Goal: Transaction & Acquisition: Purchase product/service

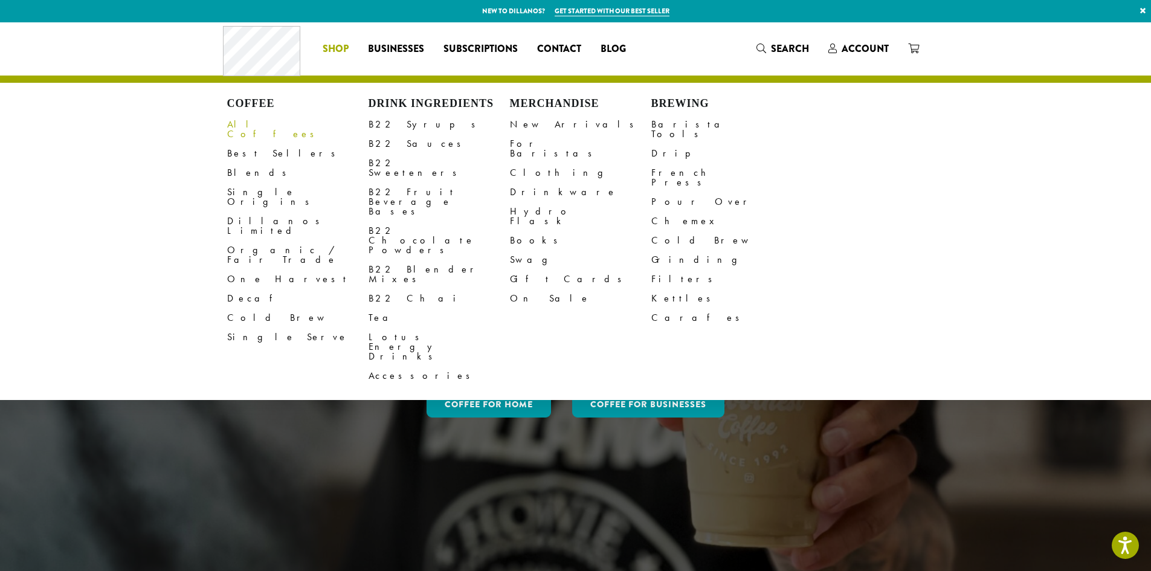
click at [259, 126] on link "All Coffees" at bounding box center [297, 129] width 141 height 29
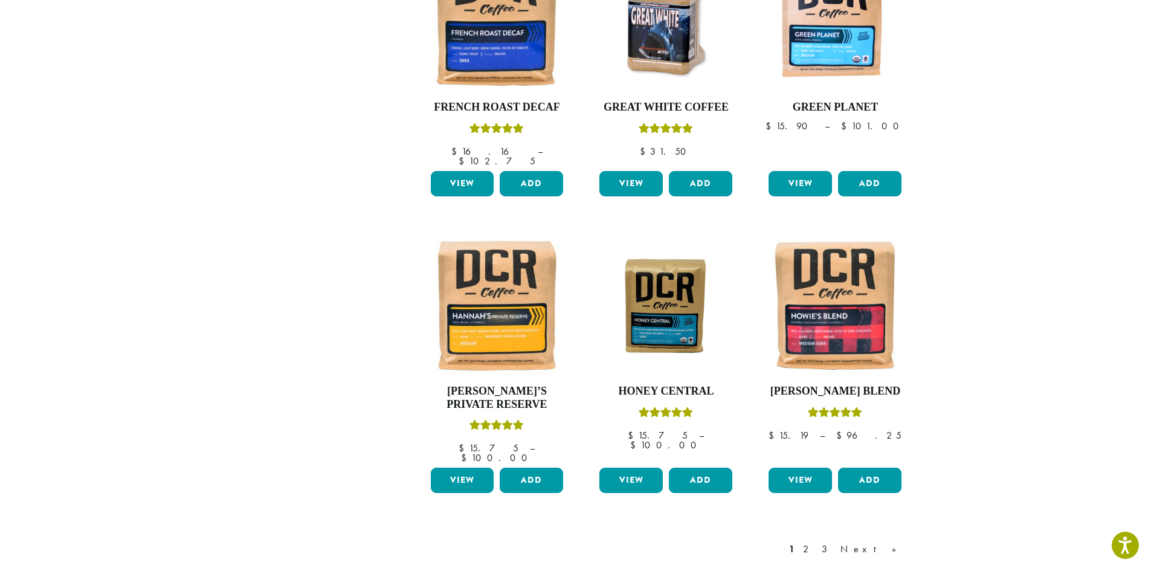
scroll to position [846, 0]
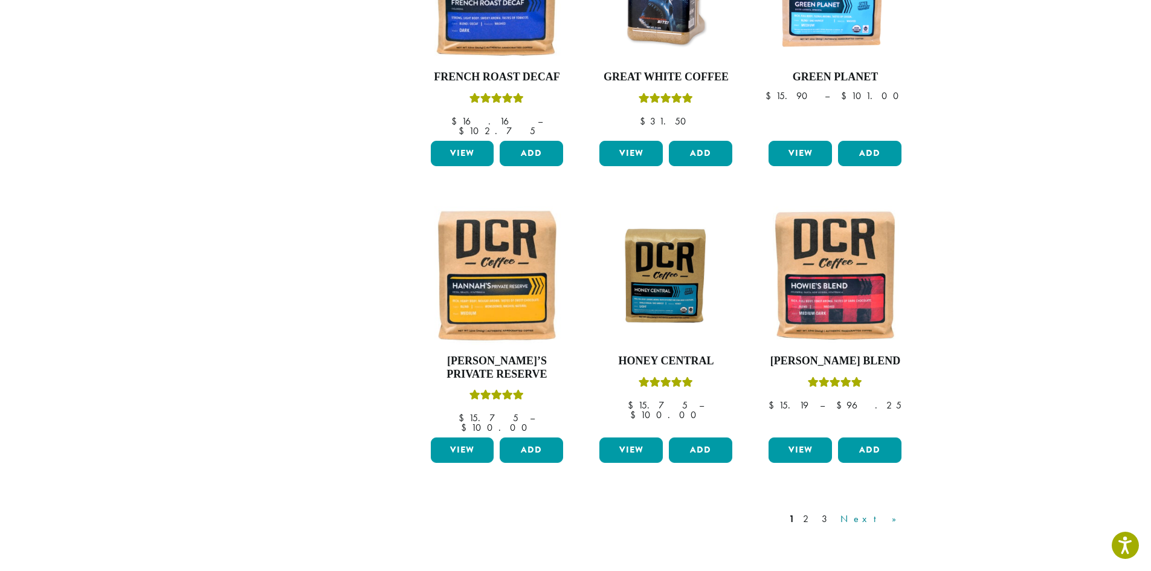
click at [887, 512] on link "Next »" at bounding box center [872, 519] width 69 height 14
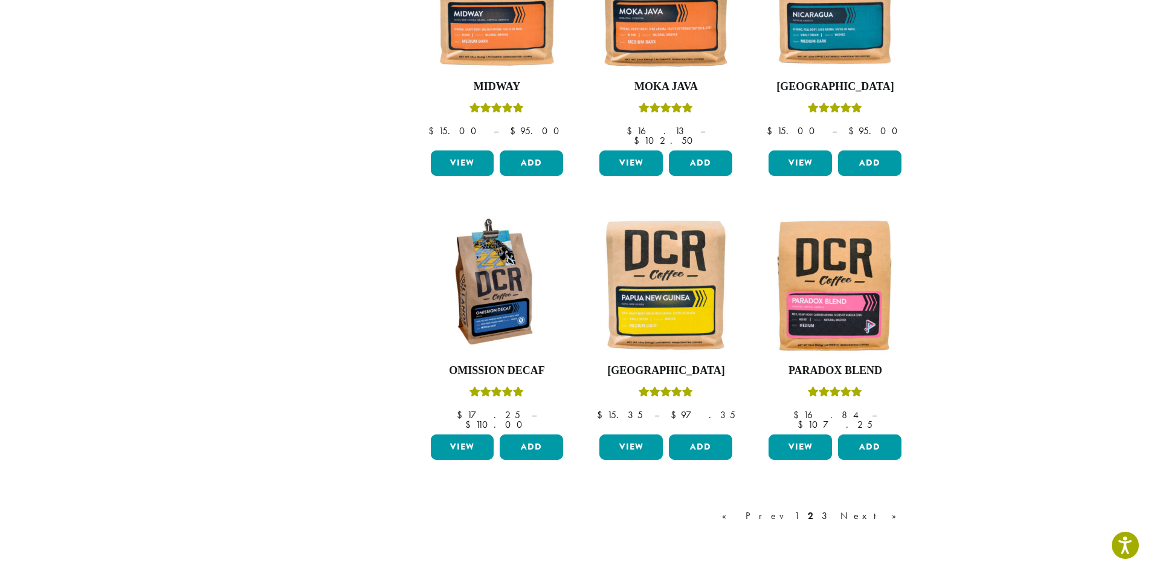
scroll to position [906, 0]
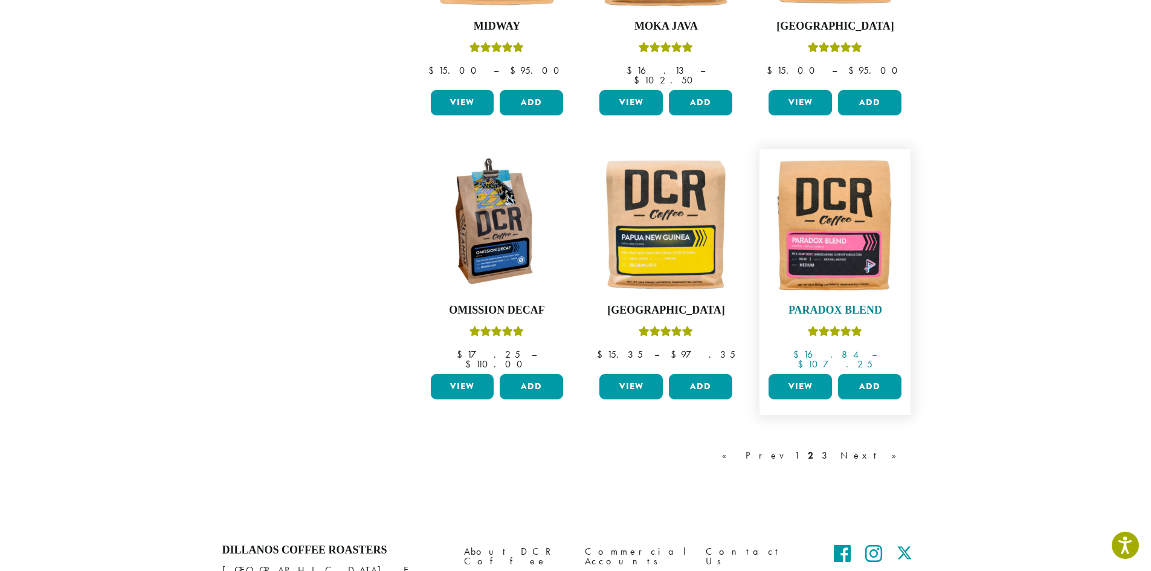
click at [844, 242] on img at bounding box center [834, 224] width 139 height 139
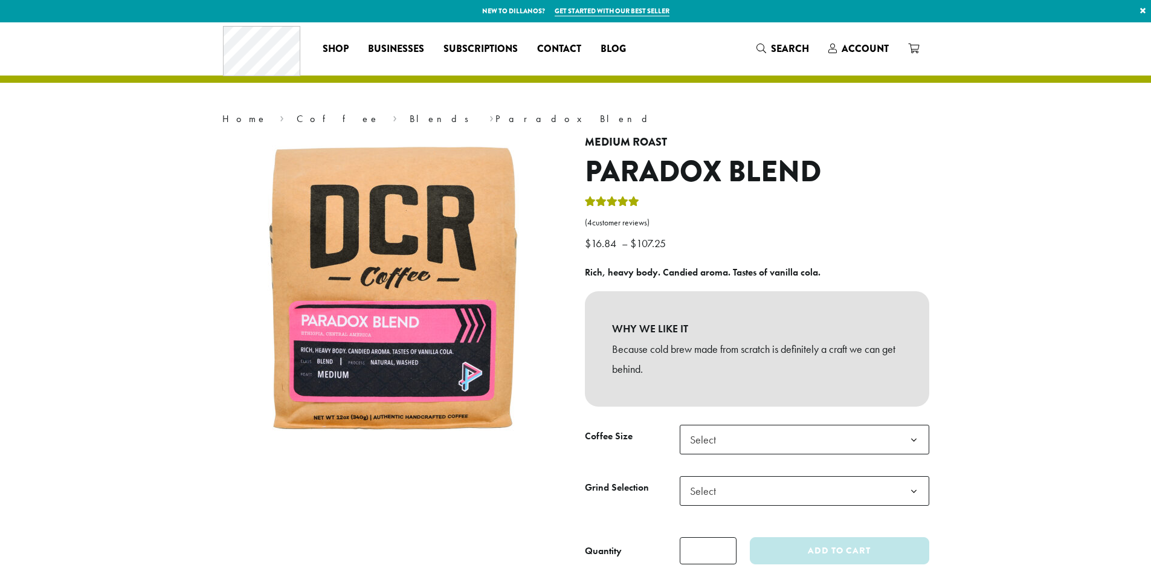
click at [848, 425] on span "Select" at bounding box center [804, 440] width 249 height 30
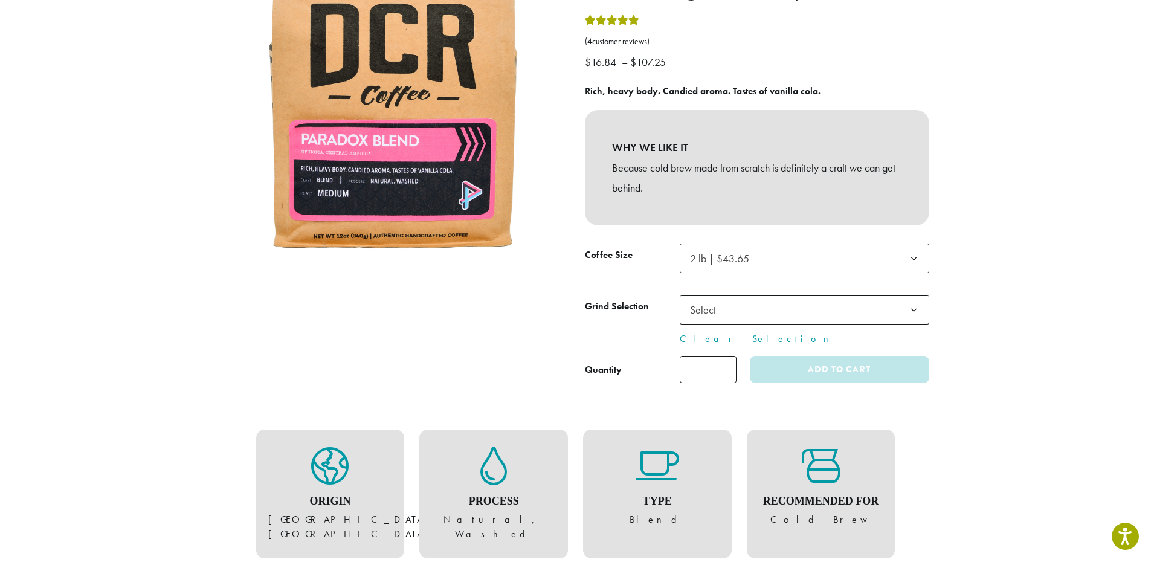
click at [878, 318] on span "Select" at bounding box center [804, 310] width 249 height 30
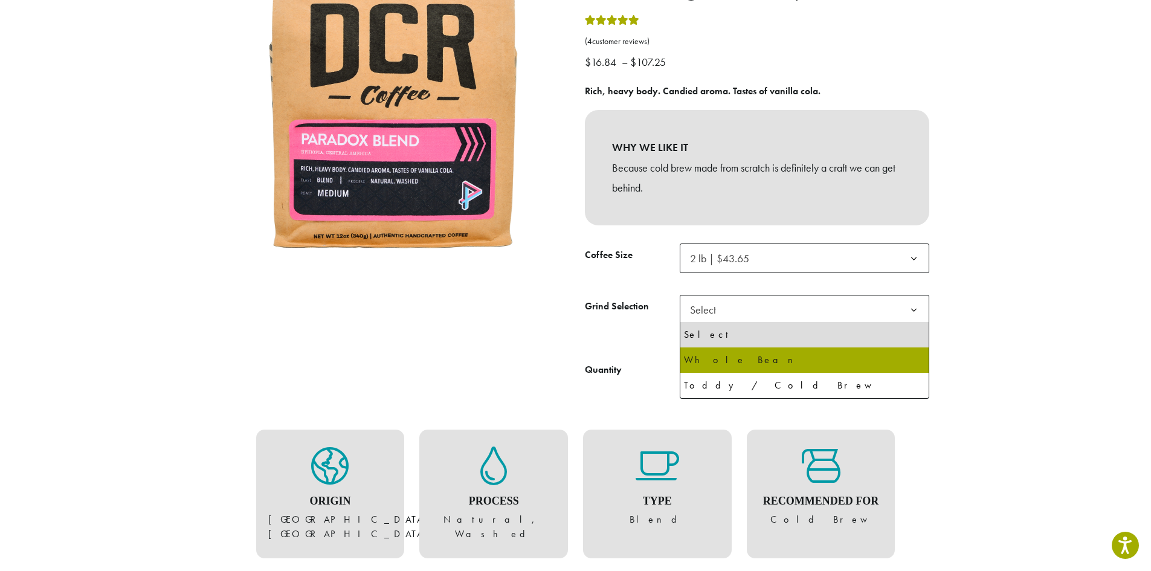
select select "**********"
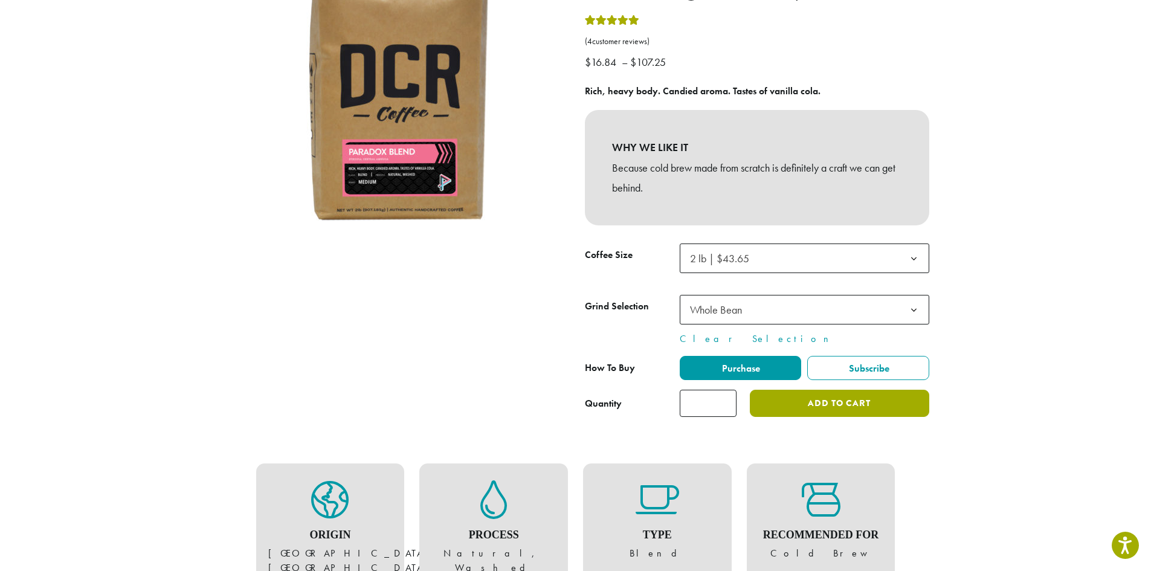
click at [858, 402] on button "Add to cart" at bounding box center [839, 403] width 179 height 27
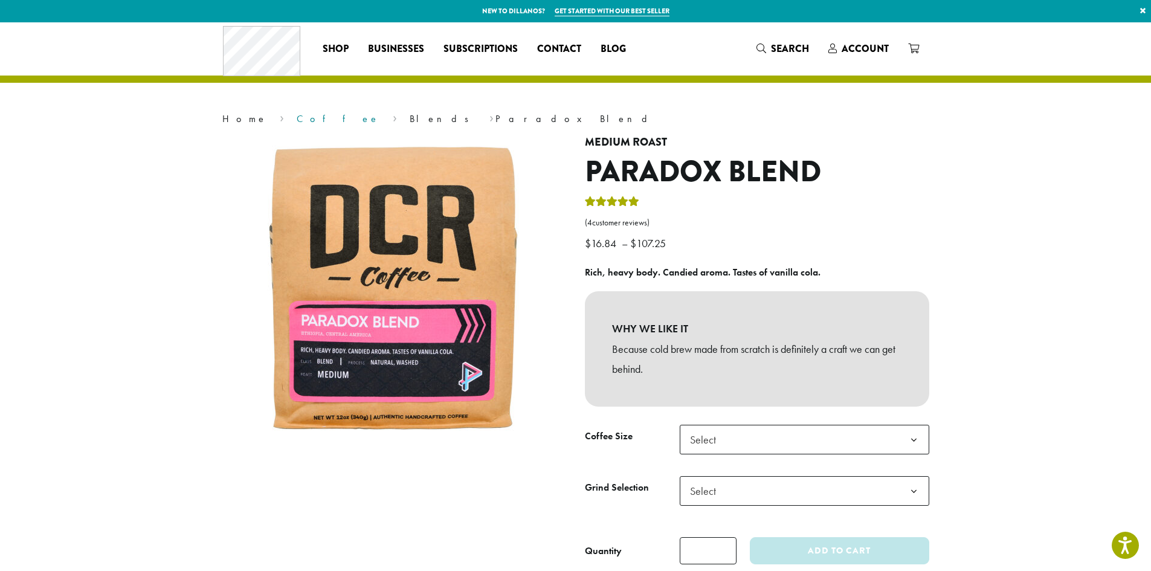
click at [297, 123] on link "Coffee" at bounding box center [338, 118] width 83 height 13
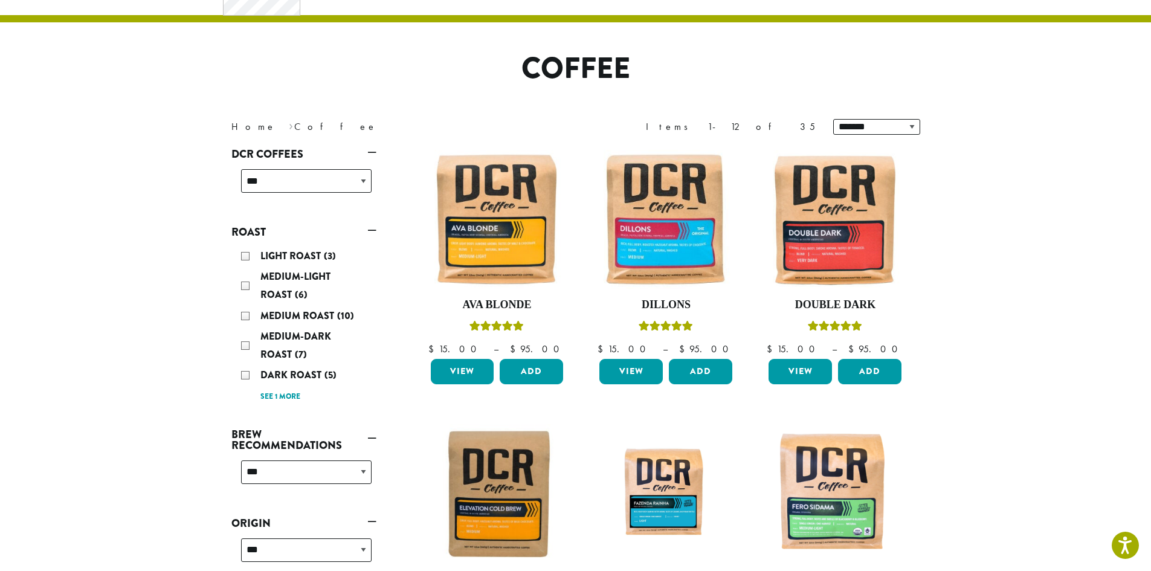
scroll to position [121, 0]
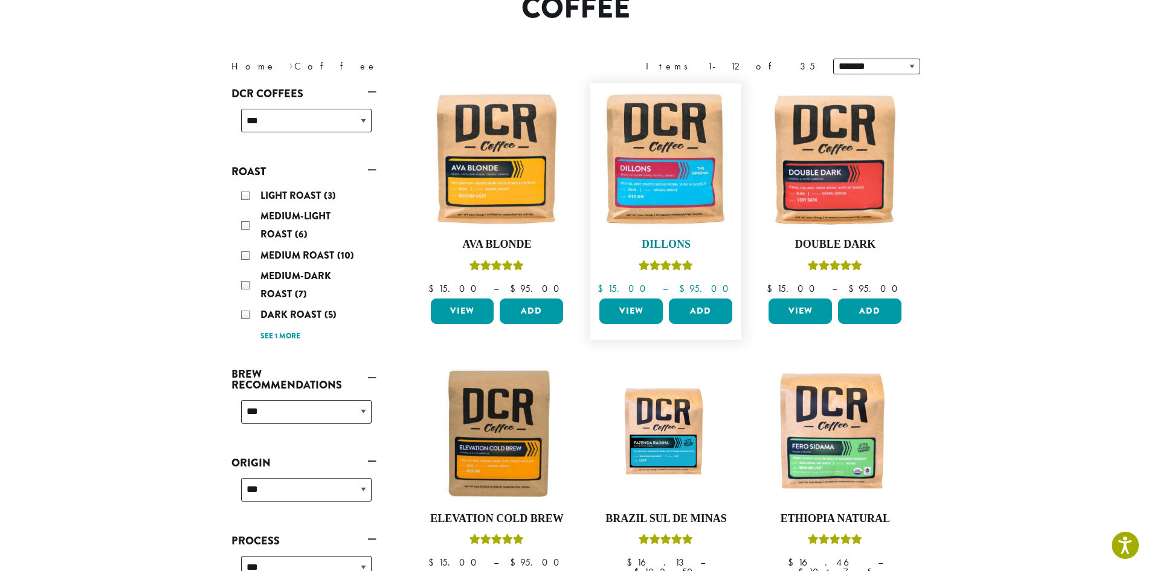
click at [679, 245] on h4 "Dillons" at bounding box center [665, 244] width 139 height 13
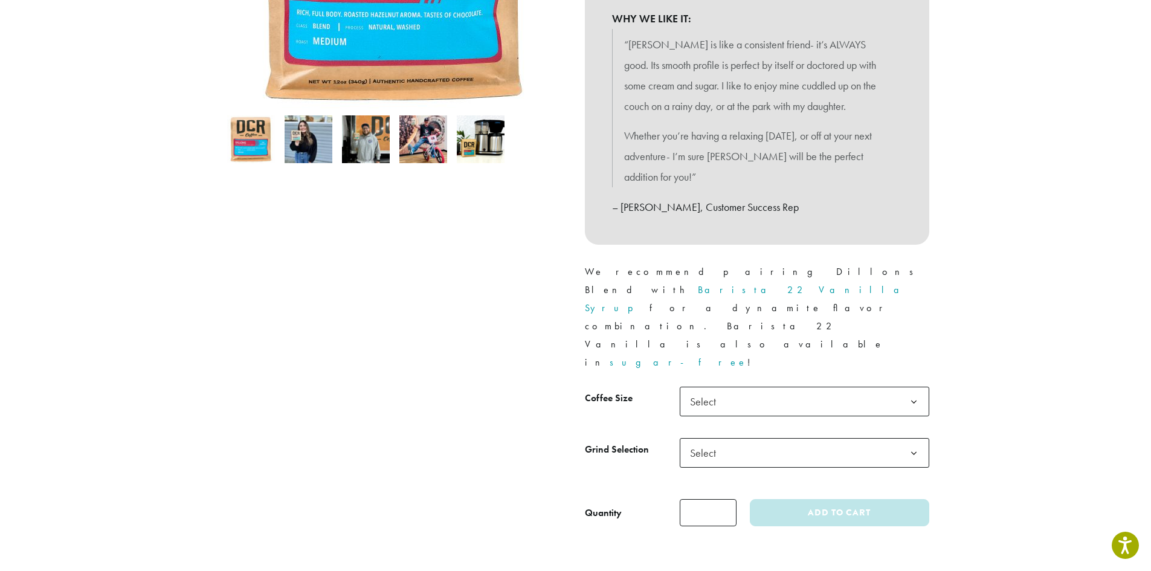
scroll to position [362, 0]
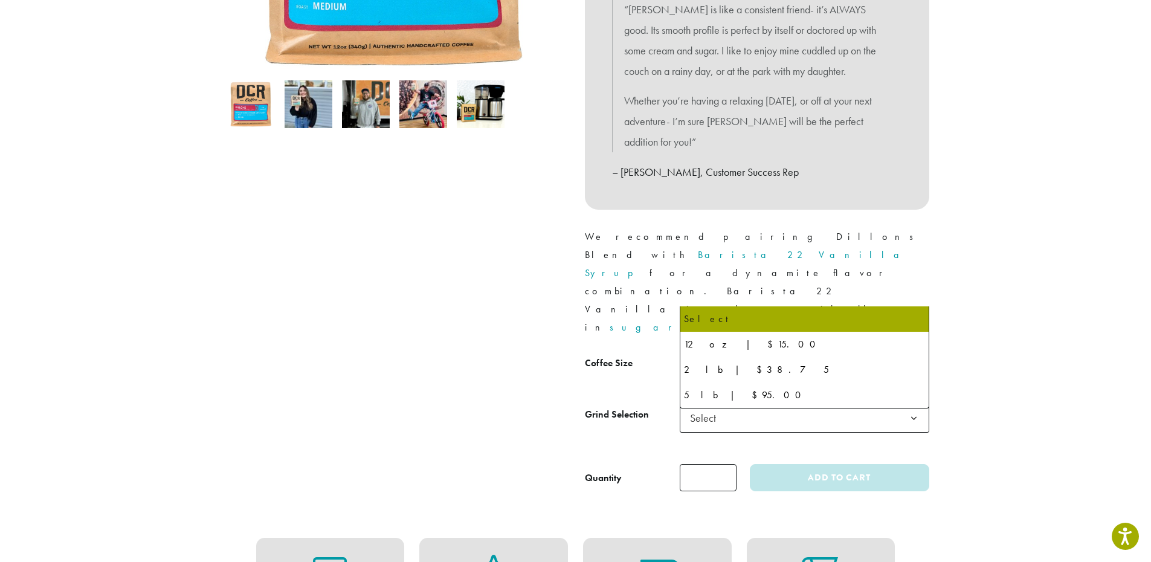
click at [881, 352] on span "Select" at bounding box center [804, 367] width 249 height 30
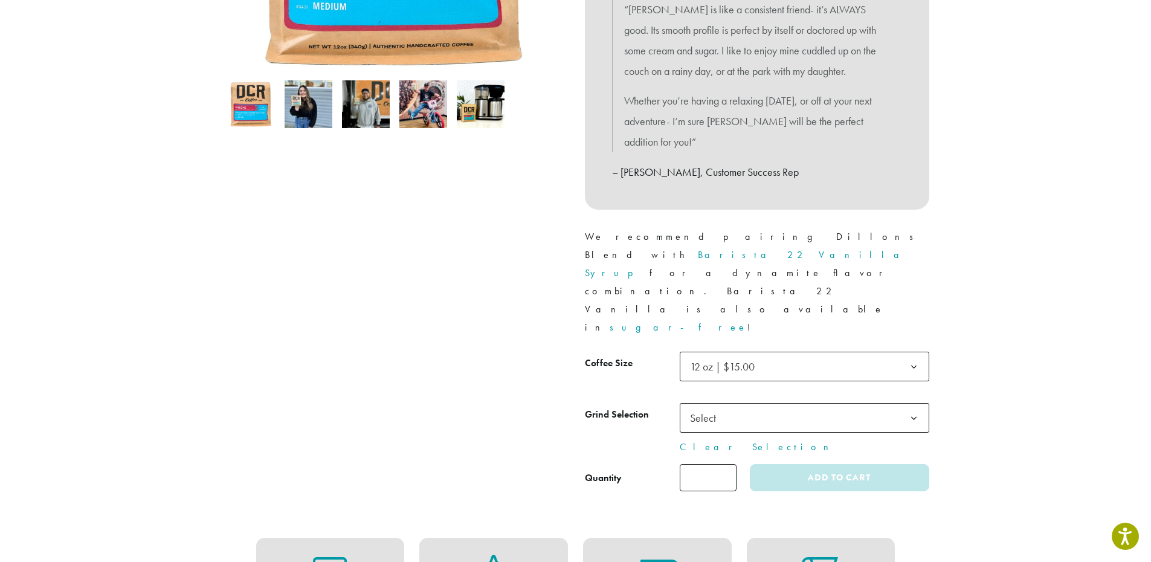
click at [783, 403] on span "Select" at bounding box center [804, 418] width 249 height 30
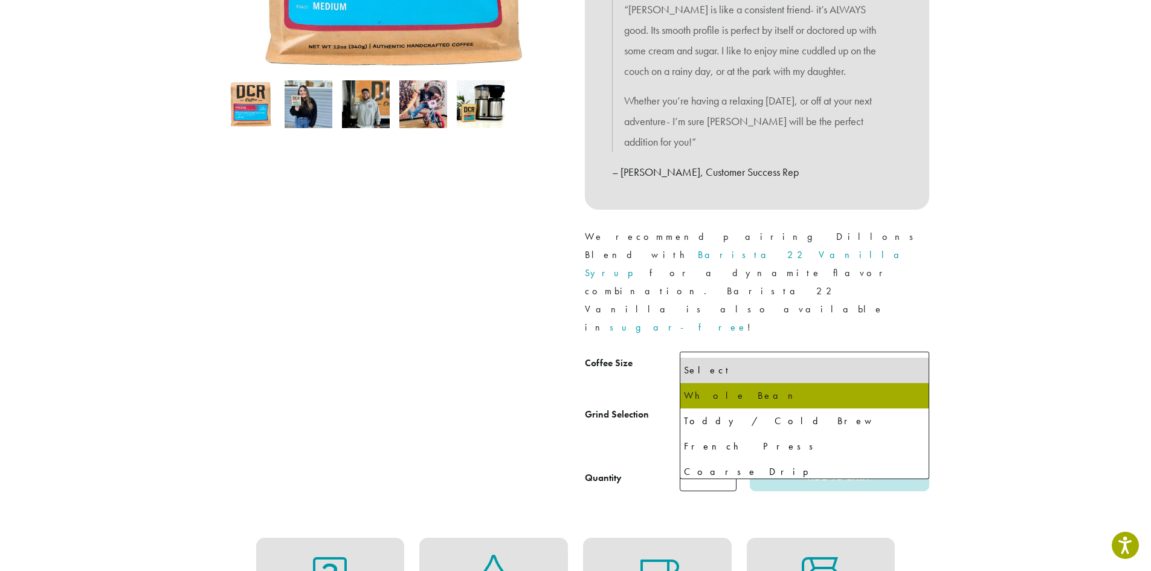
select select "*********"
select select "**********"
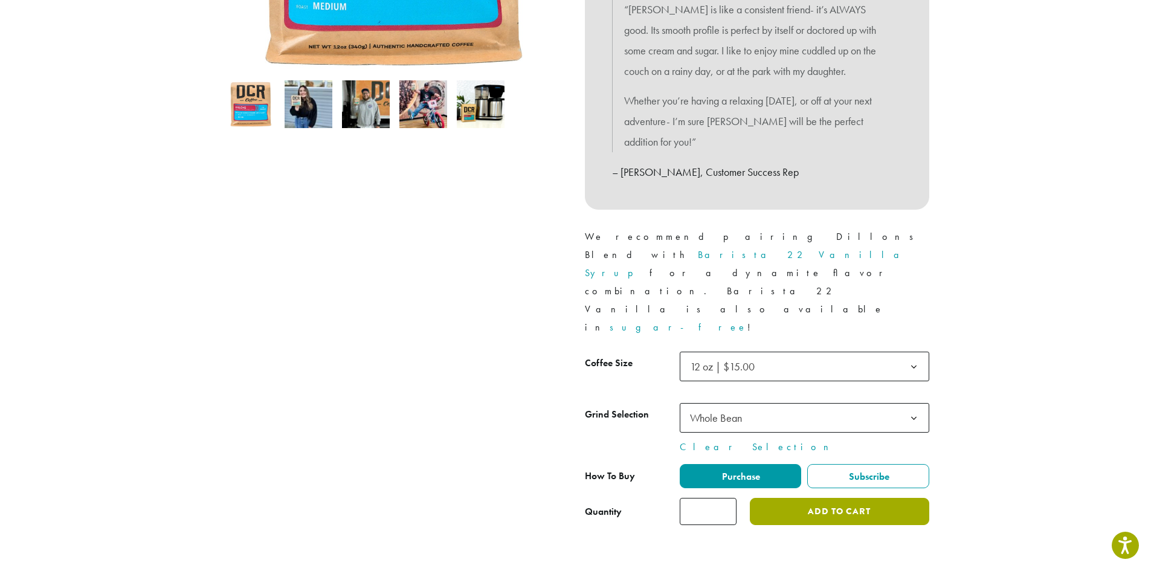
click at [829, 498] on button "Add to cart" at bounding box center [839, 511] width 179 height 27
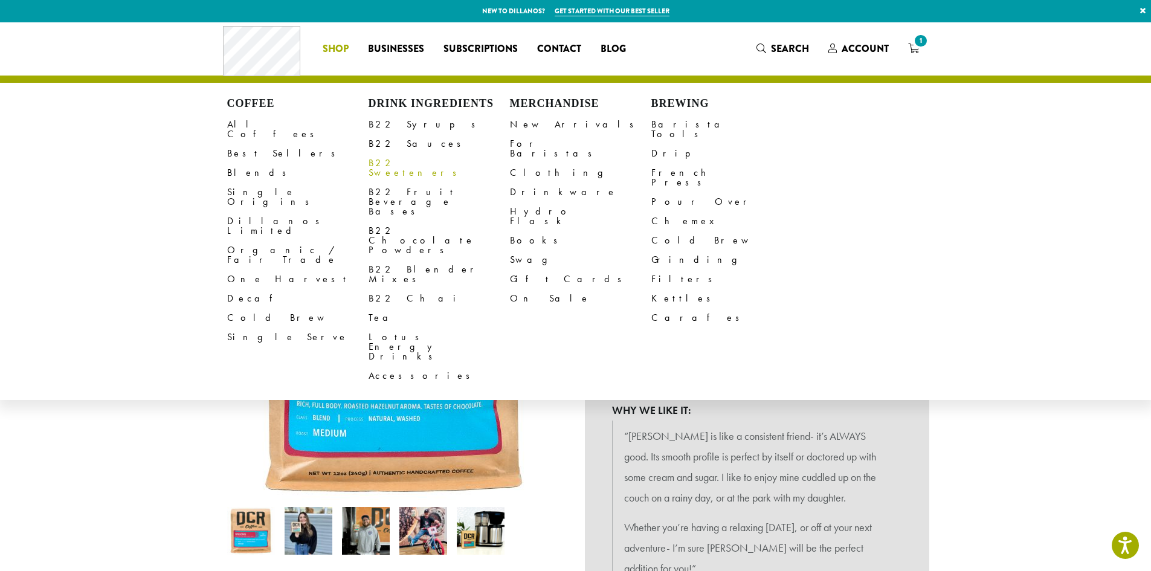
click at [417, 163] on link "B22 Sweeteners" at bounding box center [438, 167] width 141 height 29
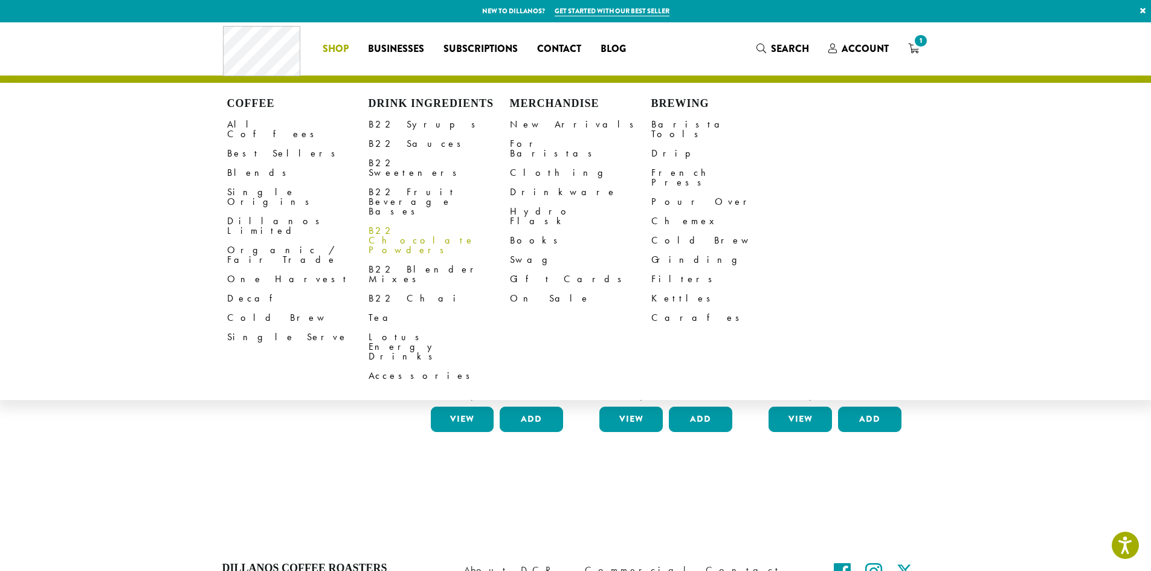
click at [375, 221] on link "B22 Chocolate Powders" at bounding box center [438, 240] width 141 height 39
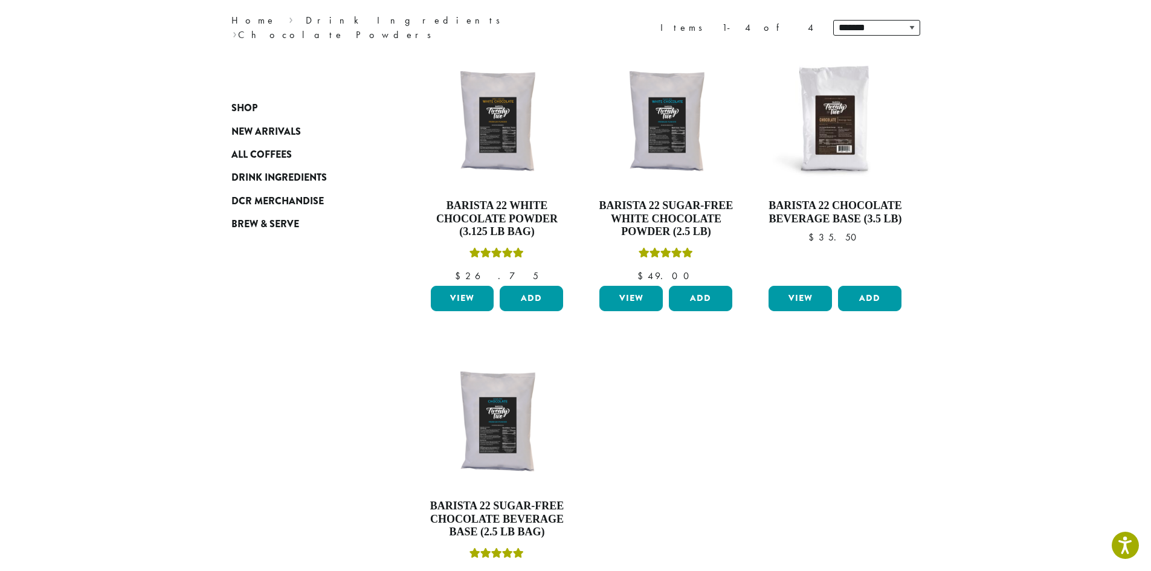
scroll to position [181, 0]
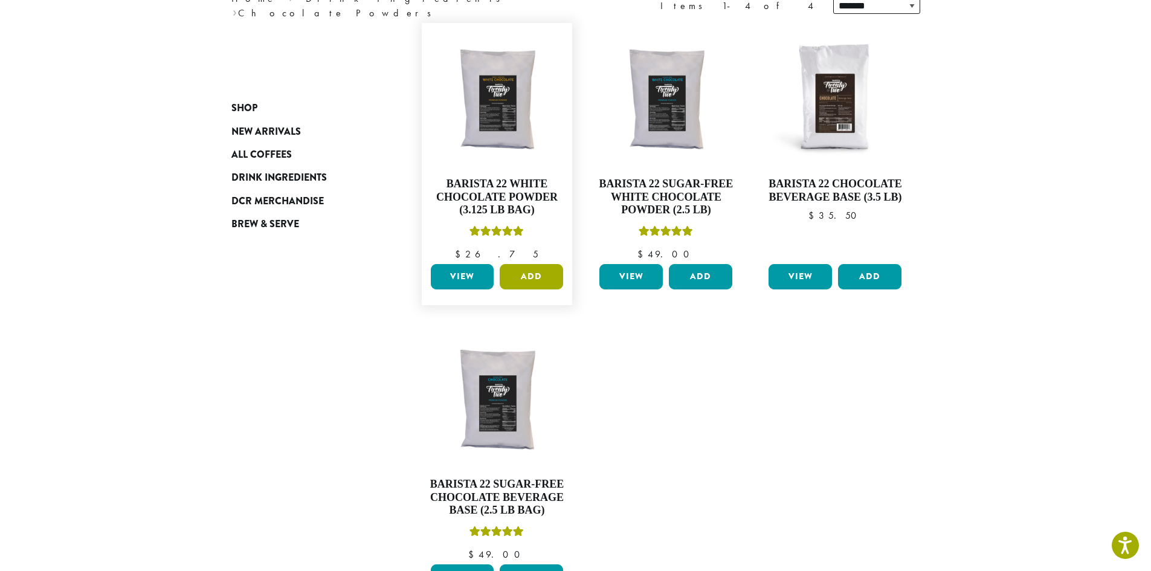
click at [526, 277] on button "Add" at bounding box center [531, 276] width 63 height 25
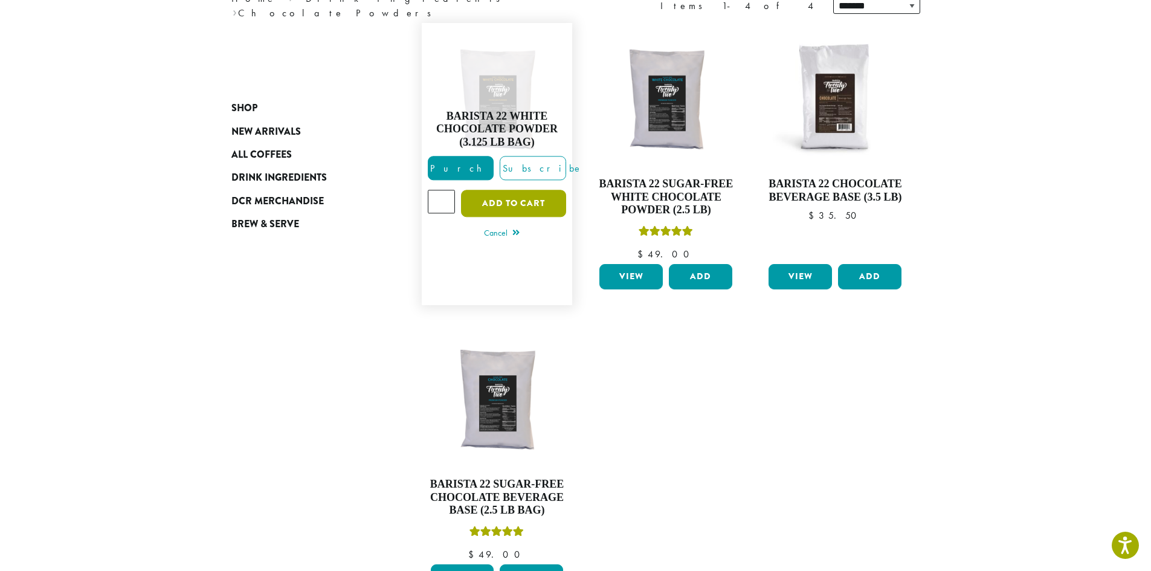
click at [513, 199] on button "Add to cart" at bounding box center [513, 203] width 105 height 27
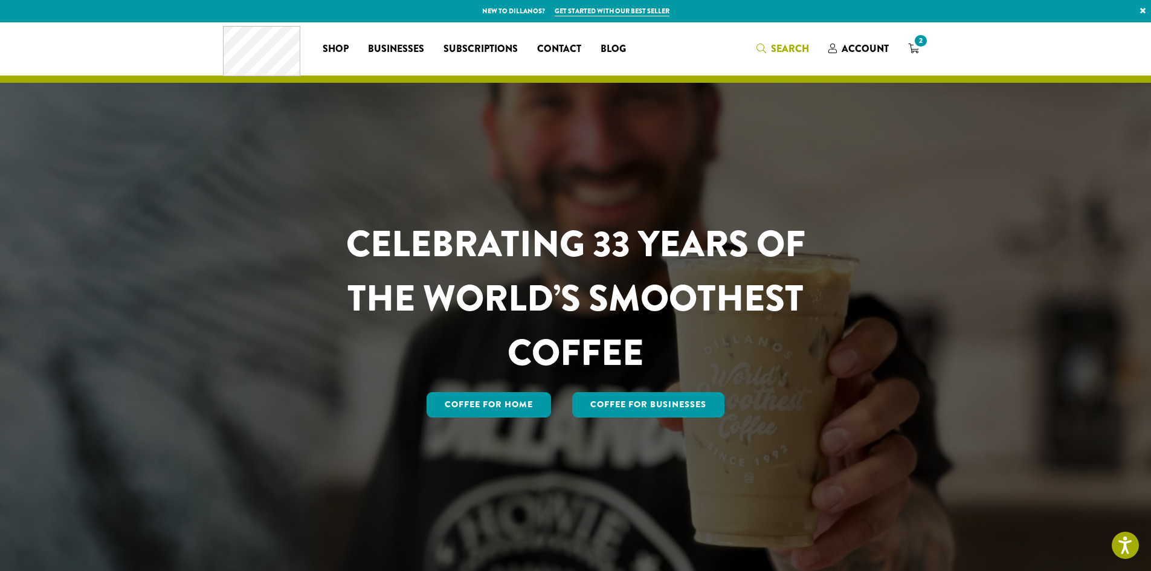
click at [797, 44] on span "Search" at bounding box center [790, 49] width 38 height 14
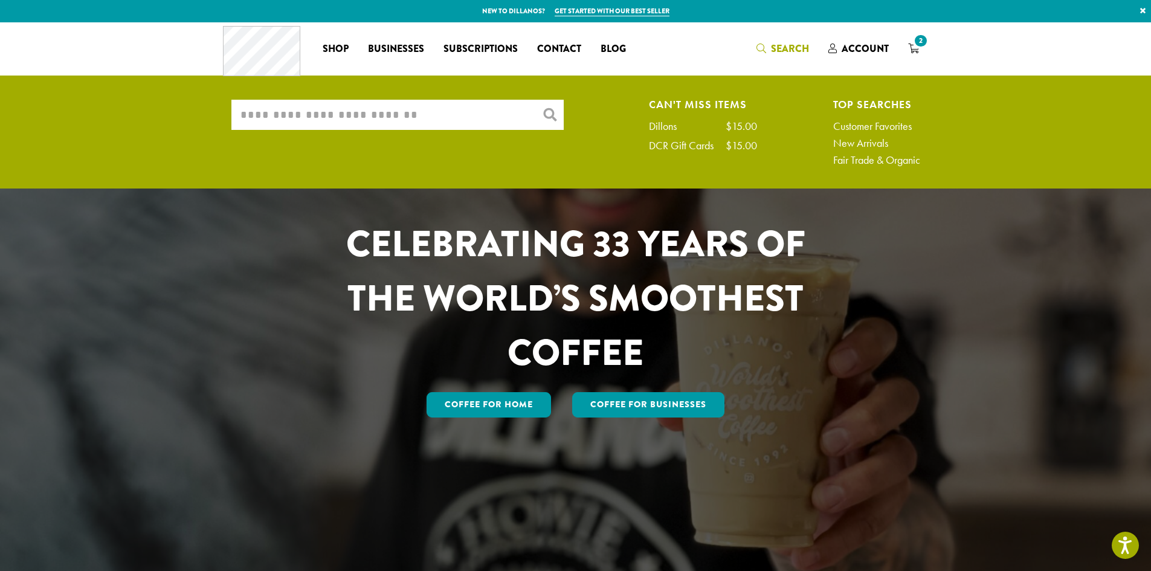
click at [483, 119] on input "What are you searching for?" at bounding box center [397, 115] width 332 height 30
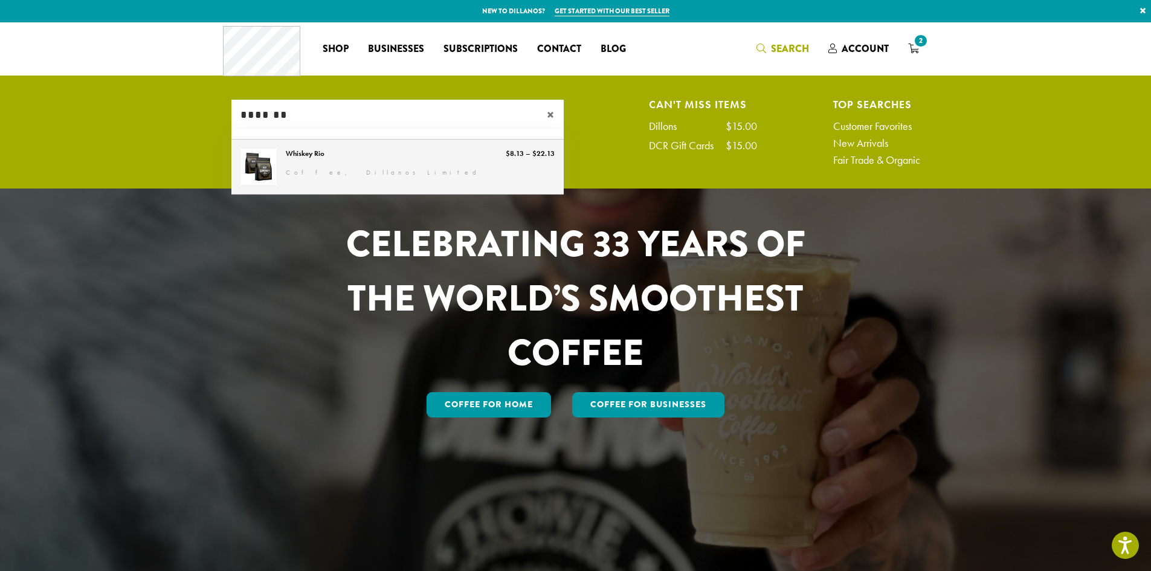
type input "*******"
click at [320, 156] on link "Whiskey Rio" at bounding box center [397, 167] width 332 height 54
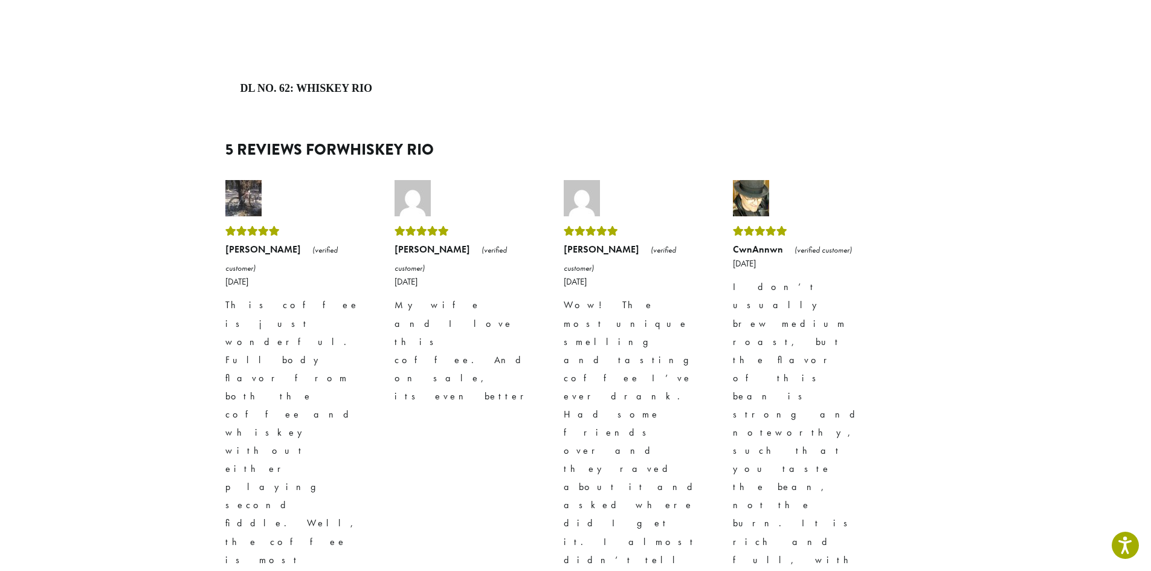
scroll to position [1329, 0]
